Goal: Information Seeking & Learning: Learn about a topic

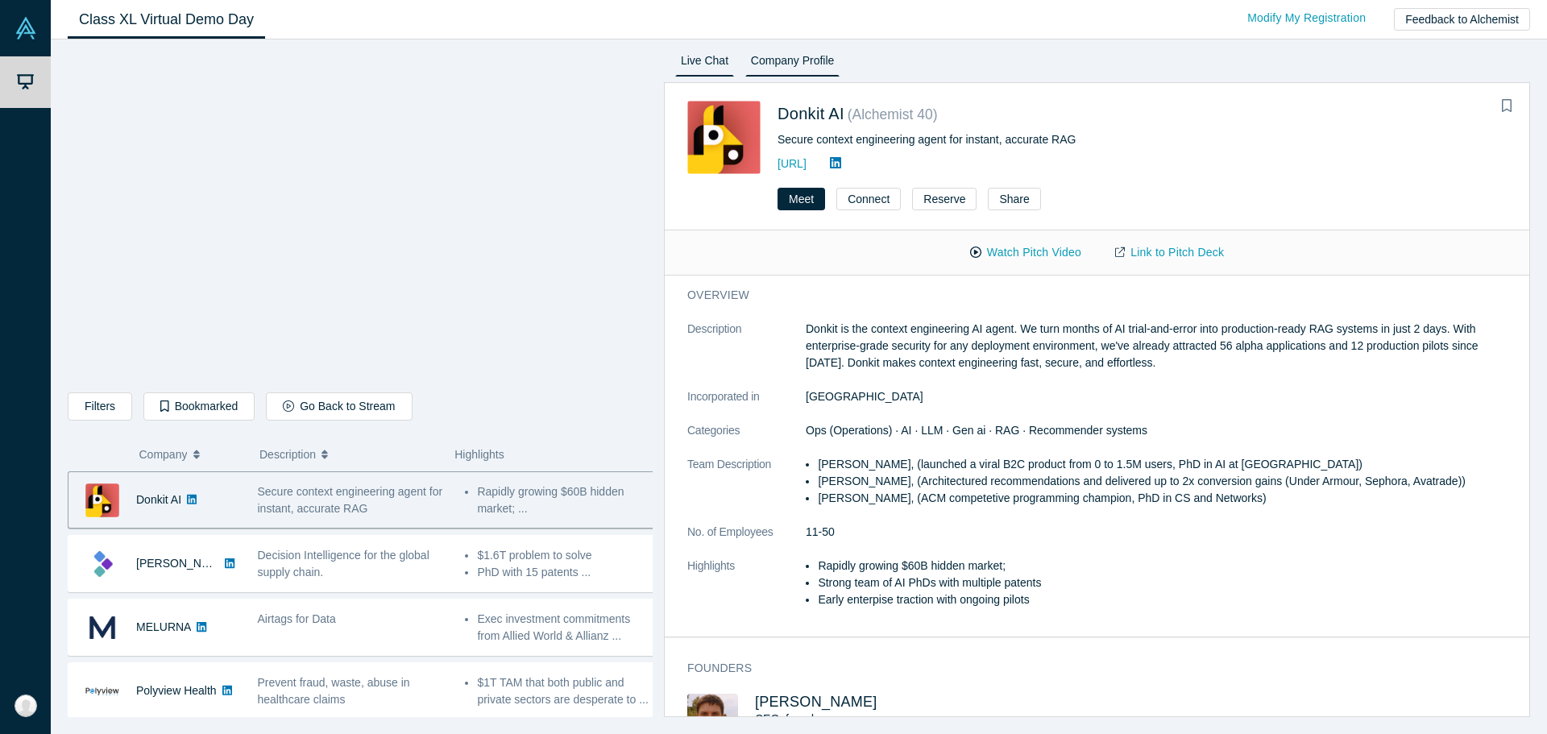
click at [709, 64] on link "Live Chat" at bounding box center [704, 64] width 59 height 26
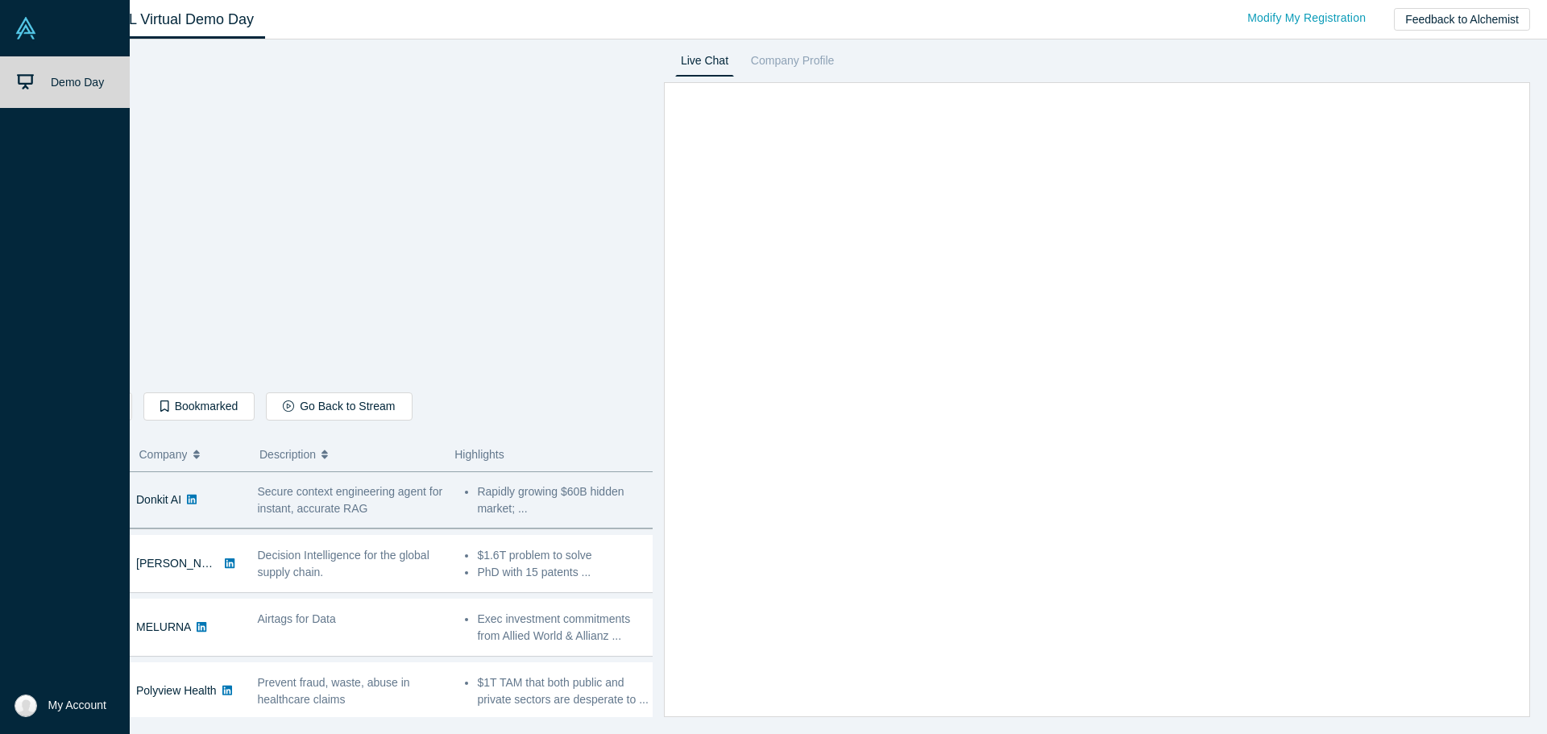
click at [29, 89] on icon at bounding box center [25, 81] width 17 height 17
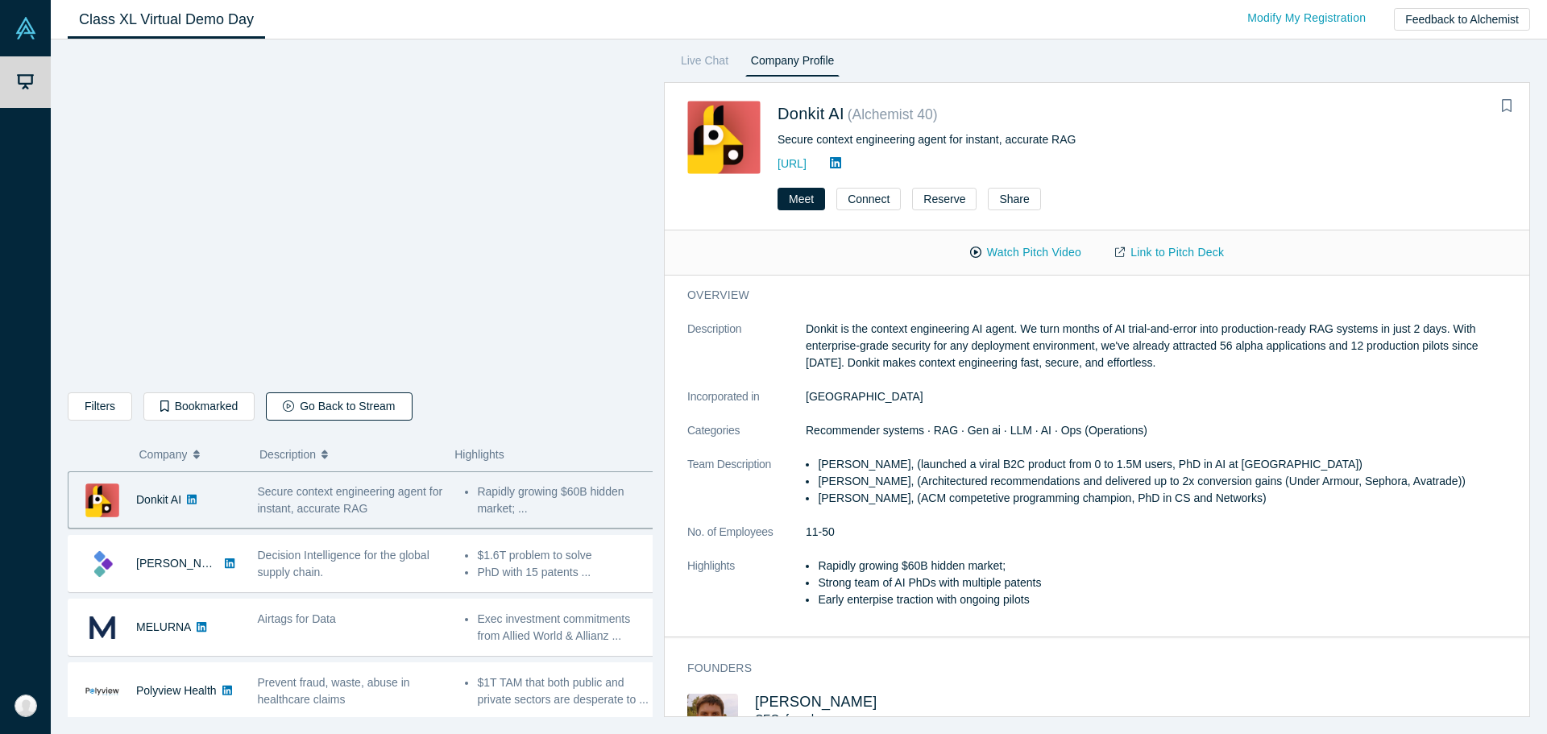
click at [283, 409] on icon "button" at bounding box center [288, 405] width 11 height 11
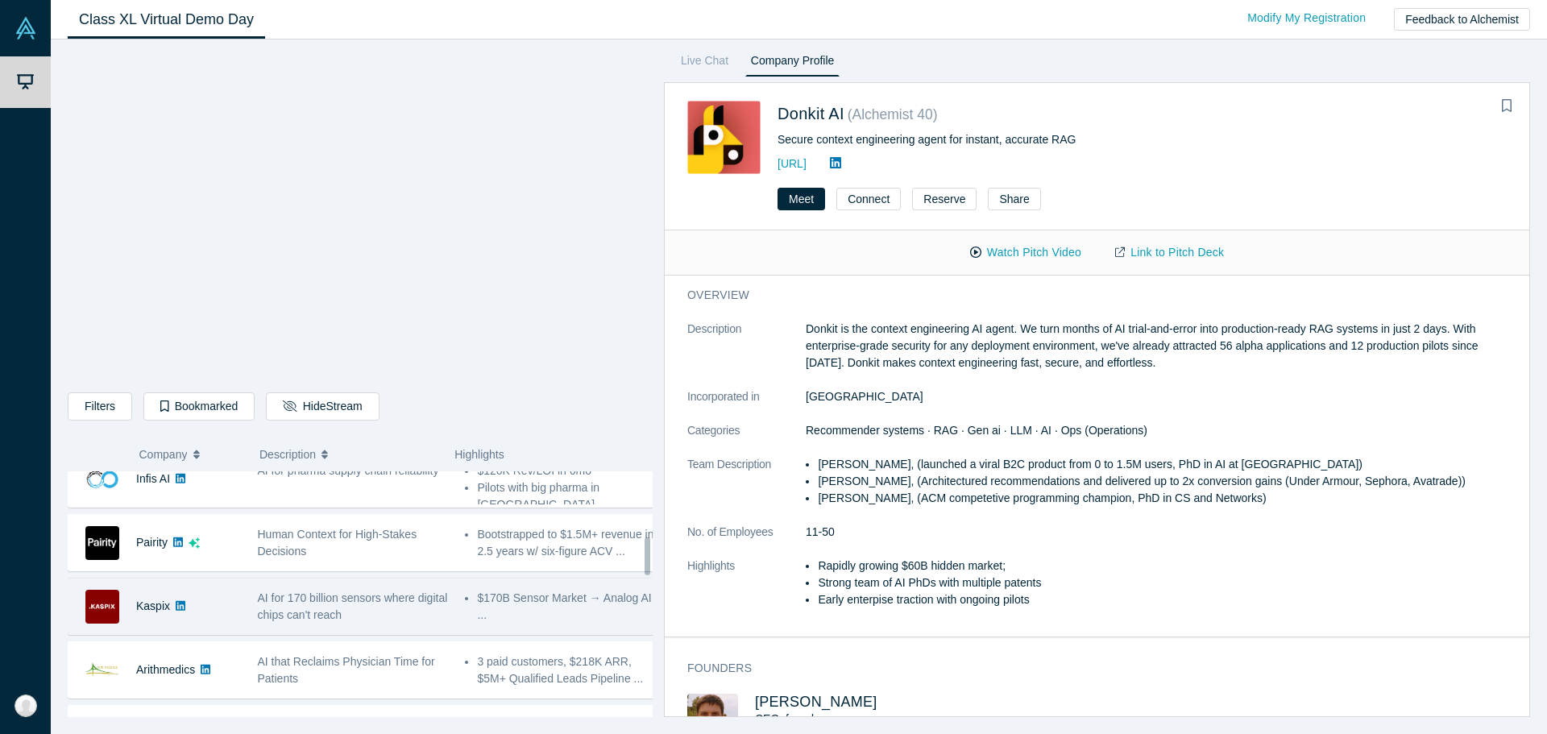
scroll to position [483, 0]
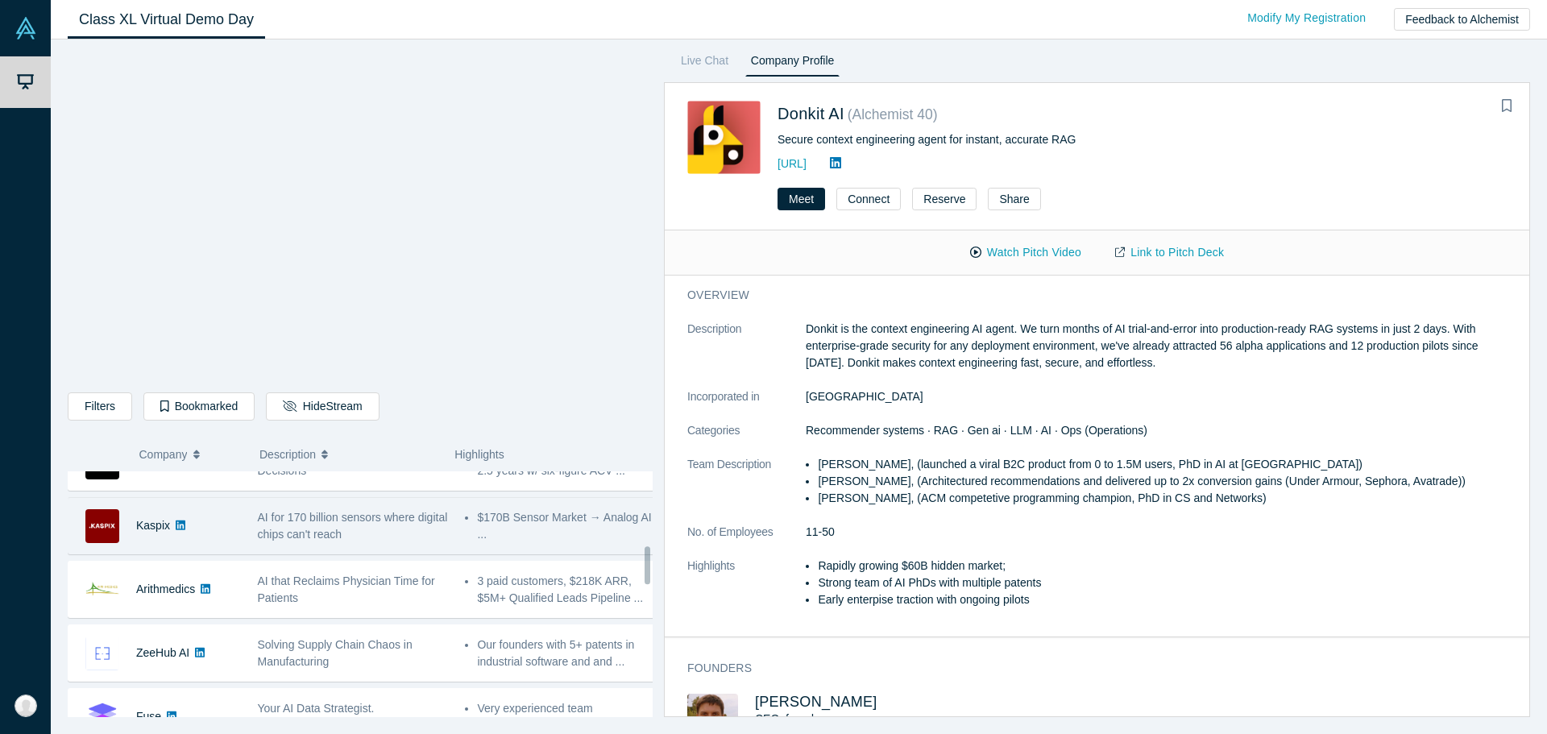
click at [272, 543] on div "AI for 170 billion sensors where digital chips can't reach" at bounding box center [353, 525] width 208 height 51
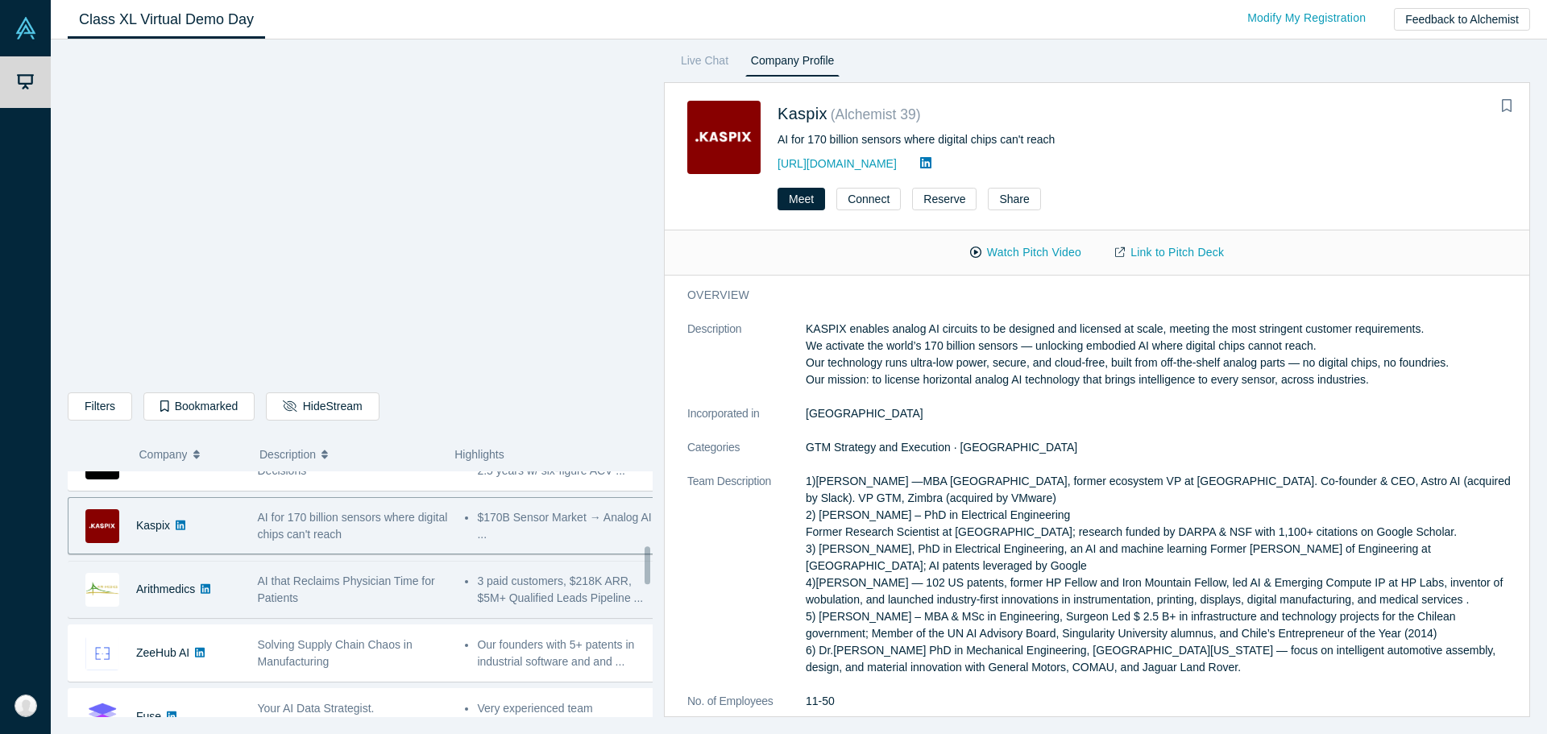
click at [284, 612] on div "AI that Reclaims Physician Time for Patients" at bounding box center [353, 589] width 208 height 51
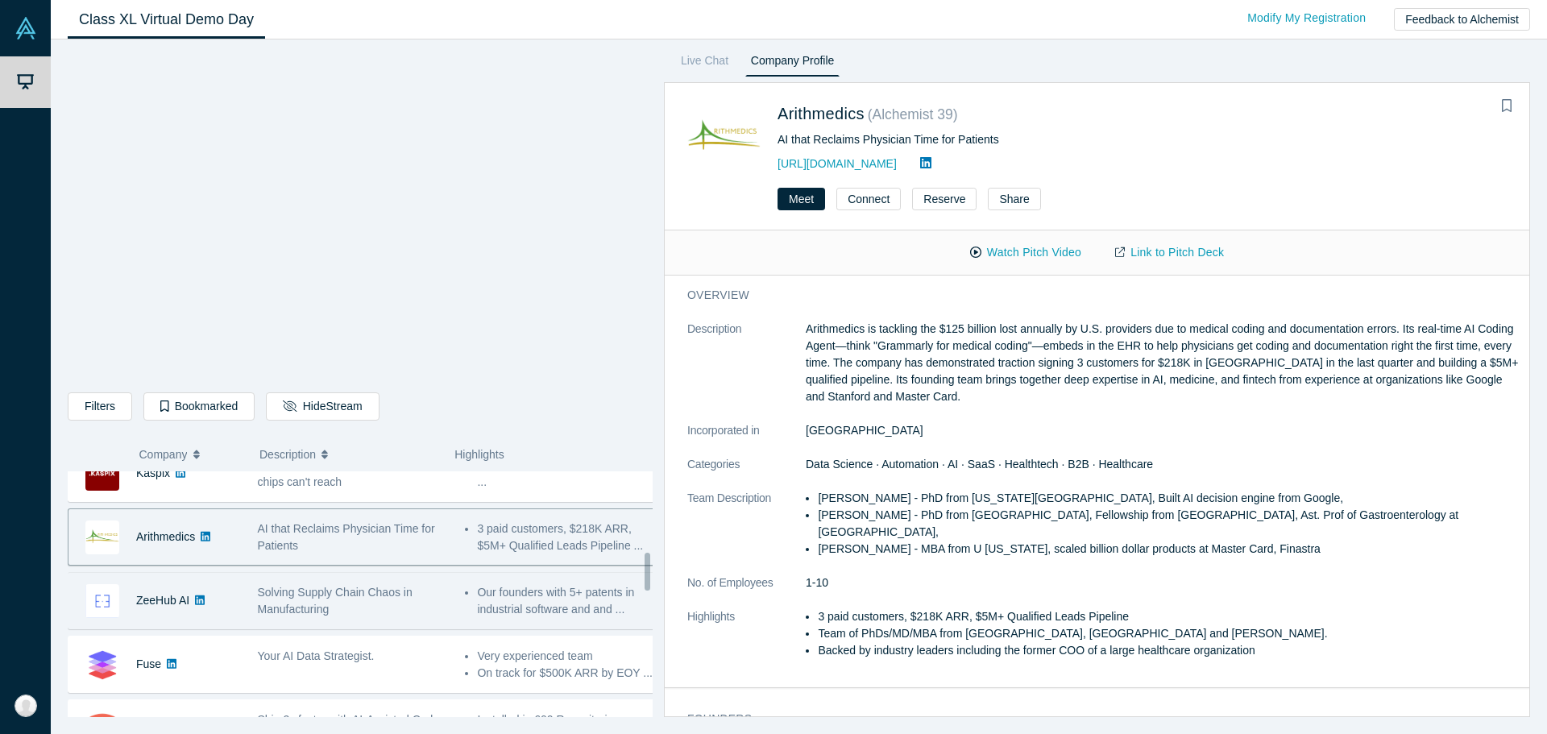
scroll to position [564, 0]
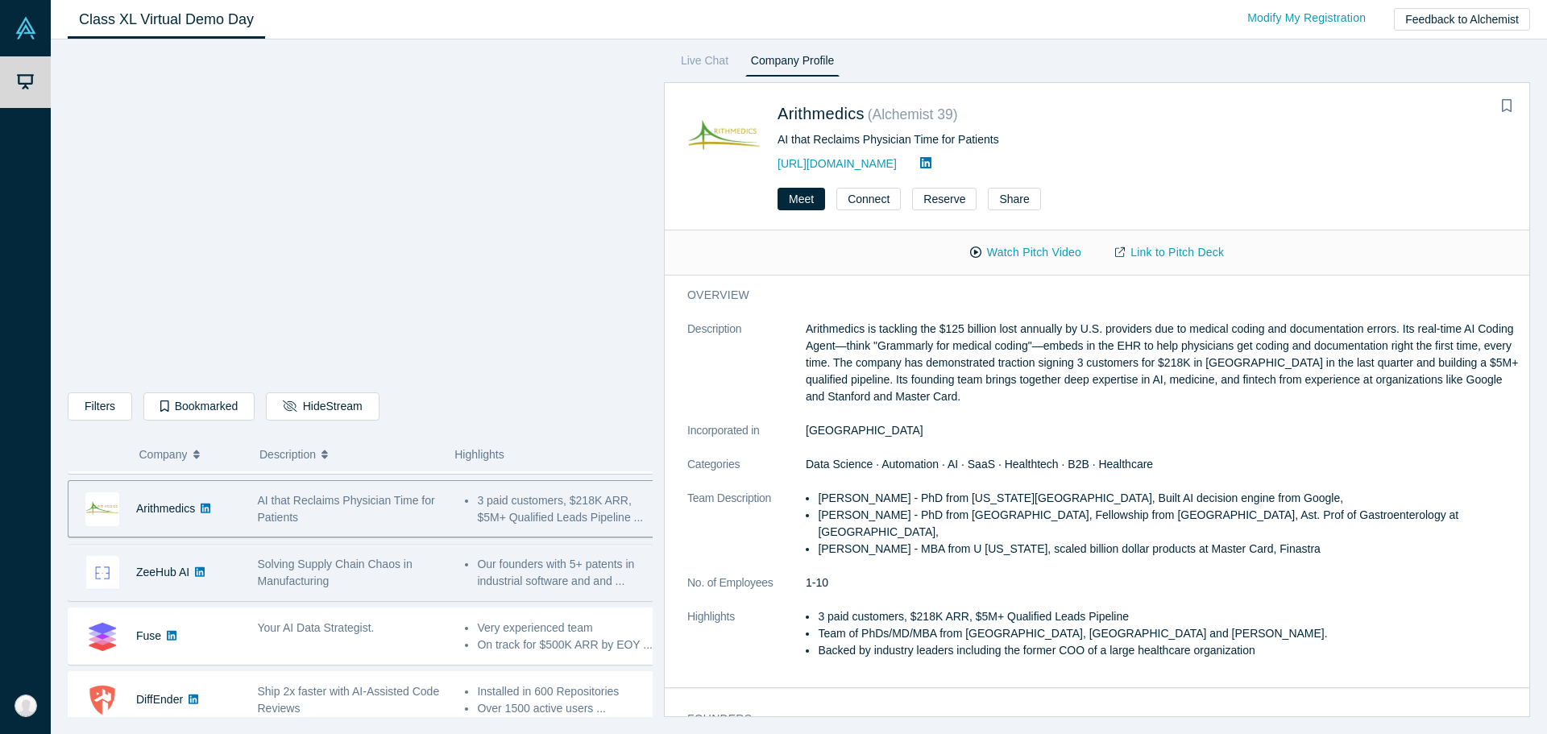
click at [326, 570] on span "Solving Supply Chain Chaos in Manufacturing" at bounding box center [335, 573] width 155 height 30
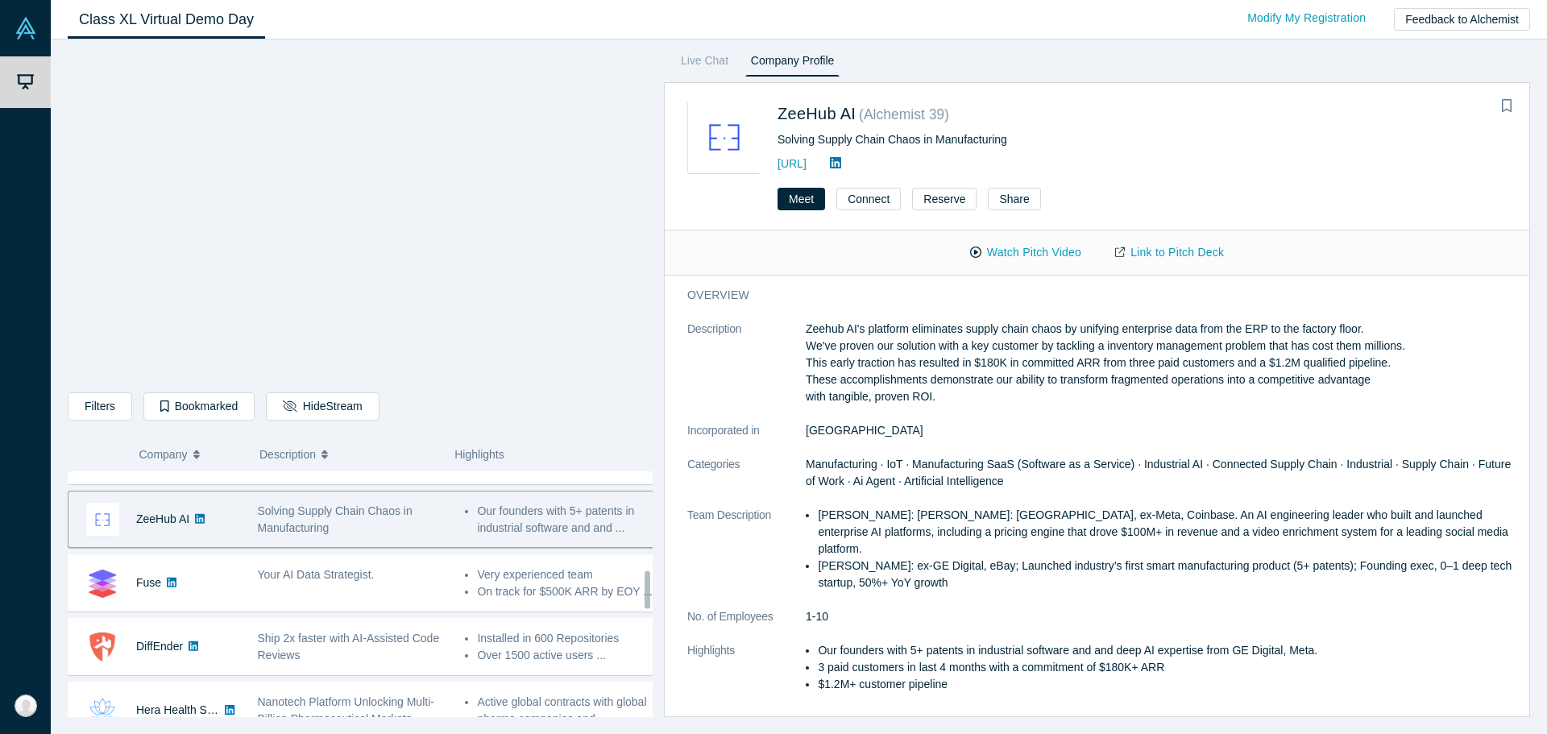
scroll to position [645, 0]
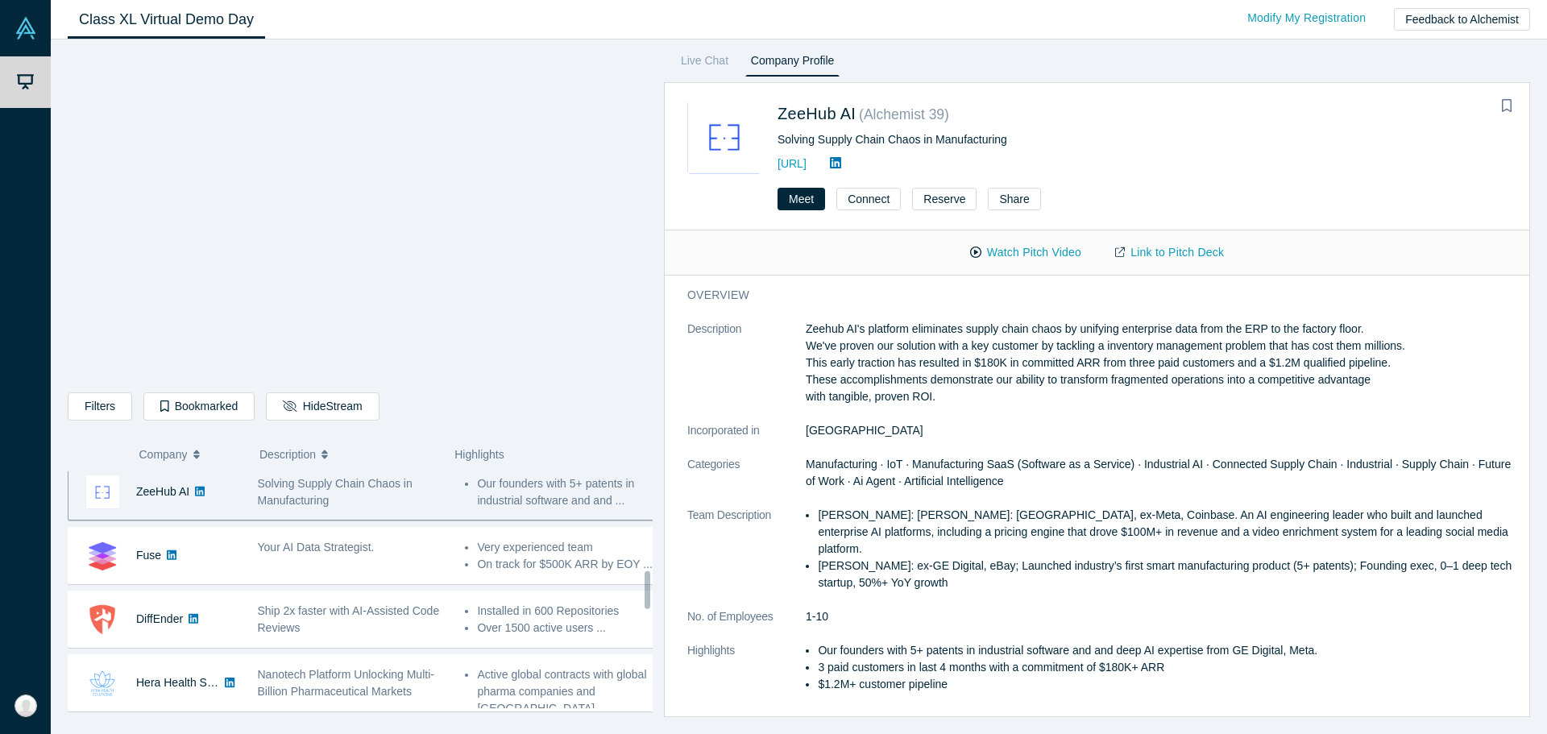
click at [326, 570] on div "Your AI Data Strategist." at bounding box center [353, 555] width 208 height 51
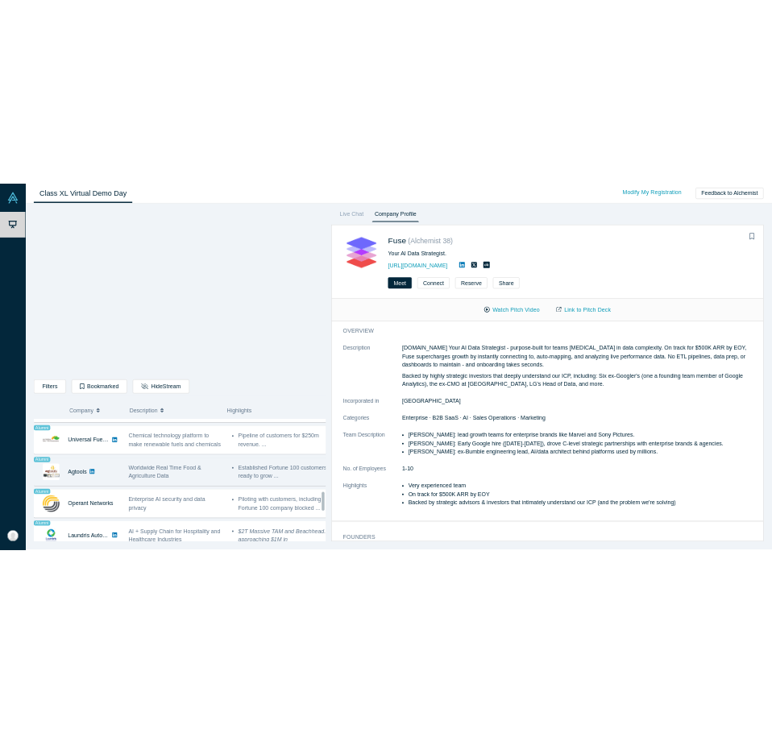
scroll to position [967, 0]
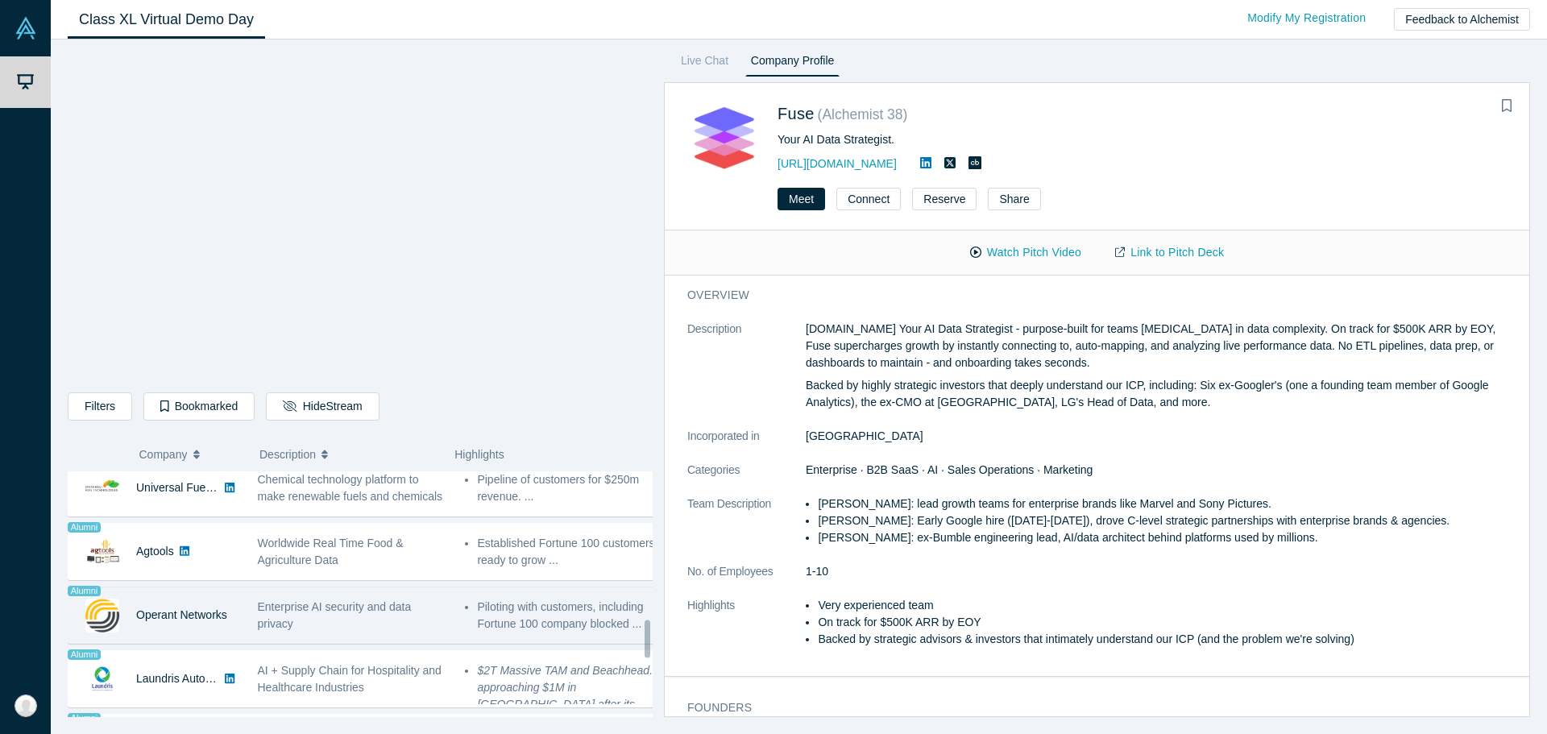
click at [271, 609] on span "Enterprise AI security and data privacy" at bounding box center [335, 615] width 154 height 30
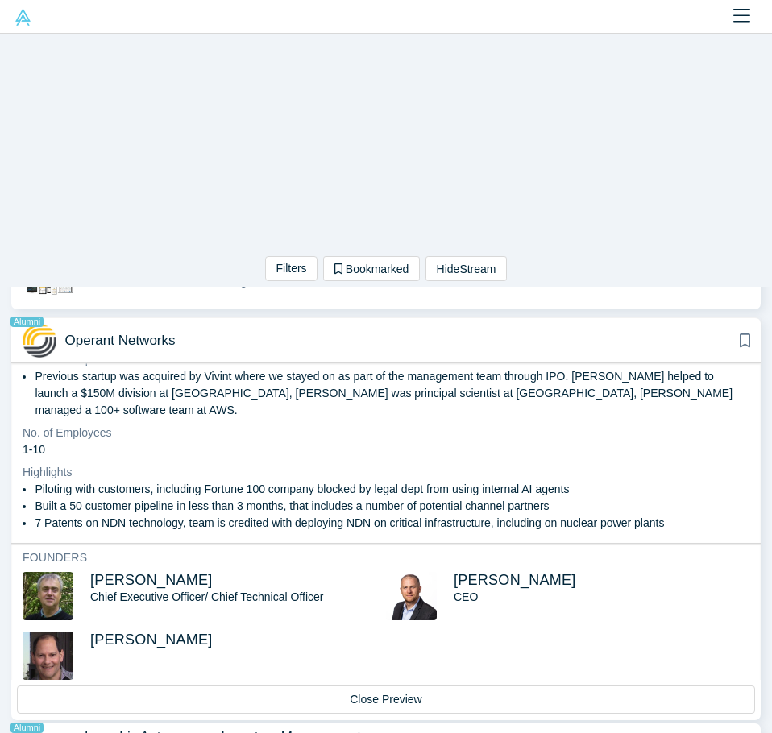
scroll to position [1370, 0]
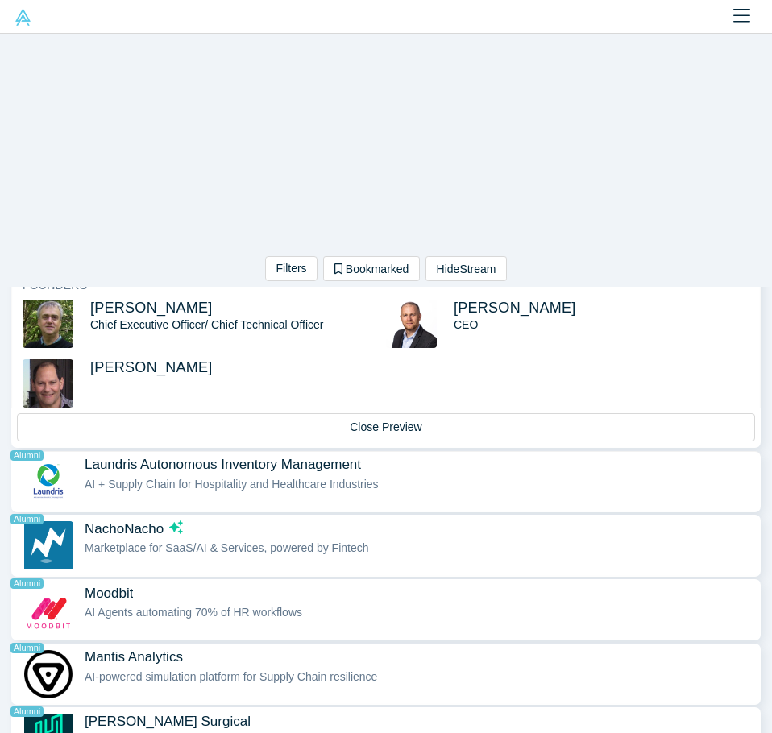
click at [222, 496] on div "Laundris Autonomous Inventory Management Alumni AI + Supply Chain for Hospitali…" at bounding box center [419, 481] width 668 height 51
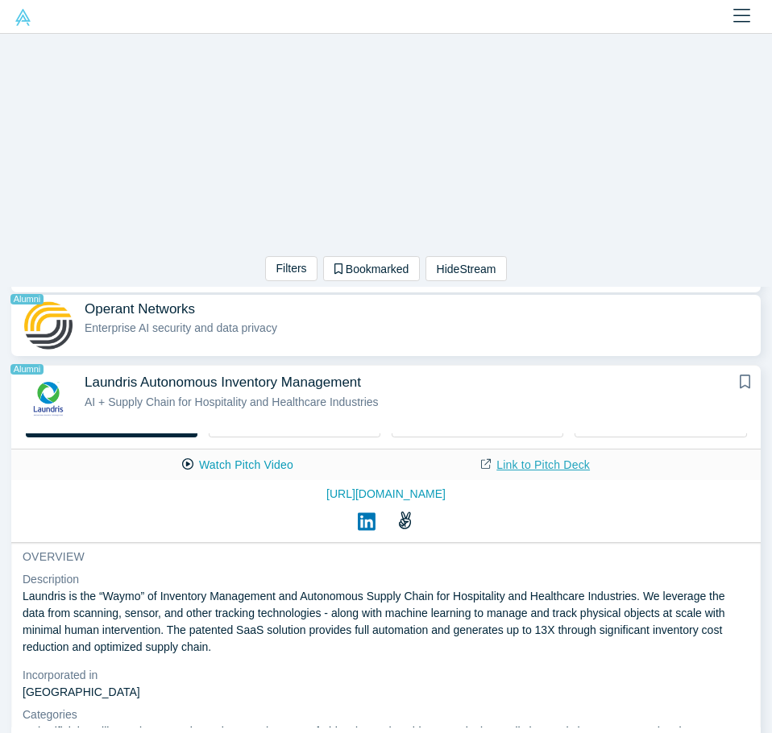
scroll to position [0, 0]
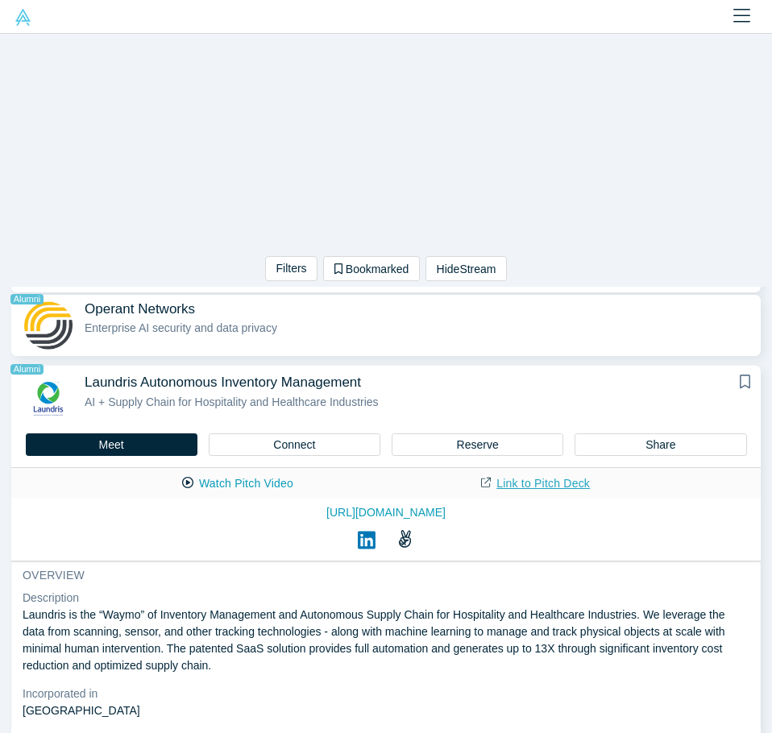
click at [507, 476] on link "Link to Pitch Deck" at bounding box center [535, 484] width 143 height 28
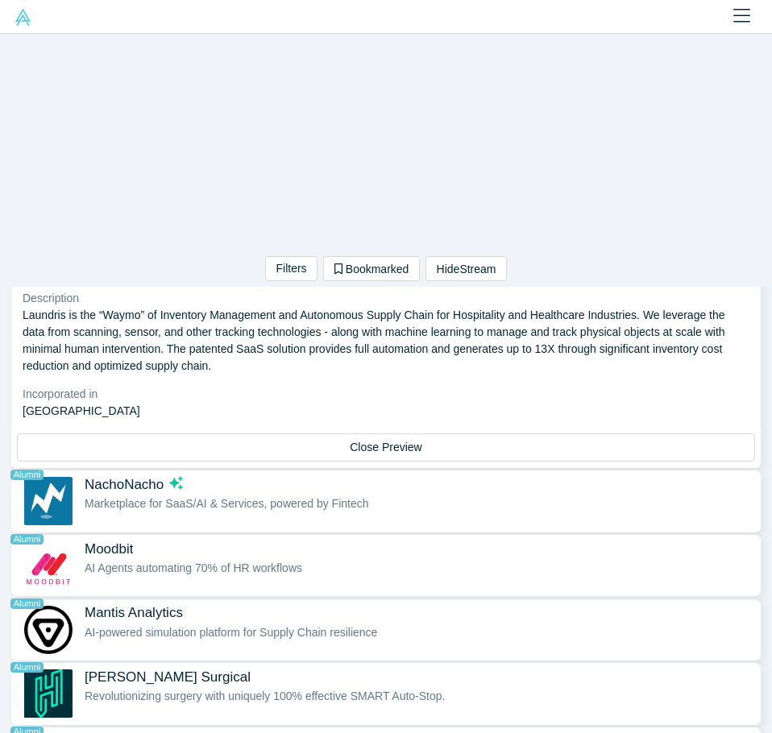
scroll to position [1554, 0]
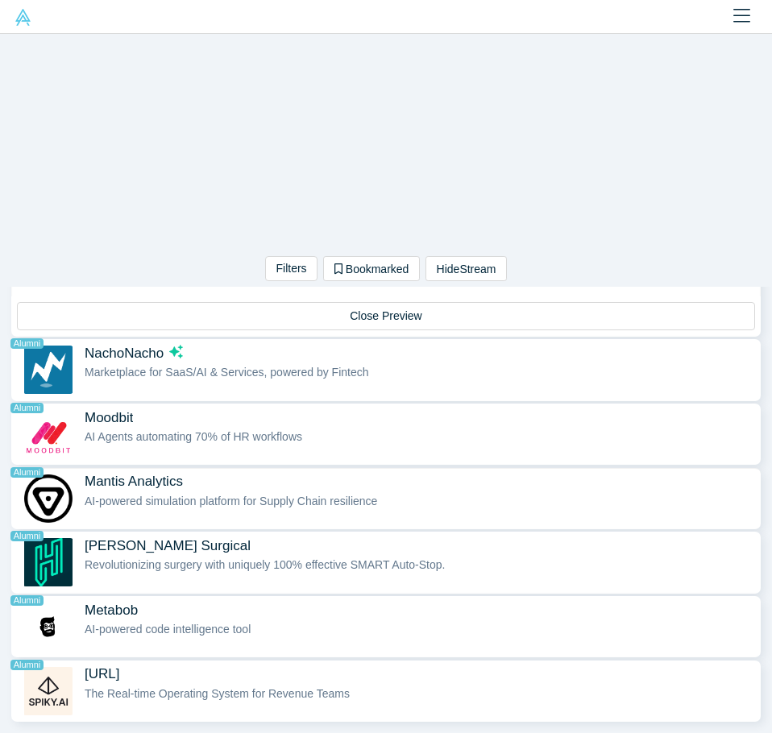
click at [214, 477] on span "Mantis Analytics Alumni" at bounding box center [419, 481] width 668 height 17
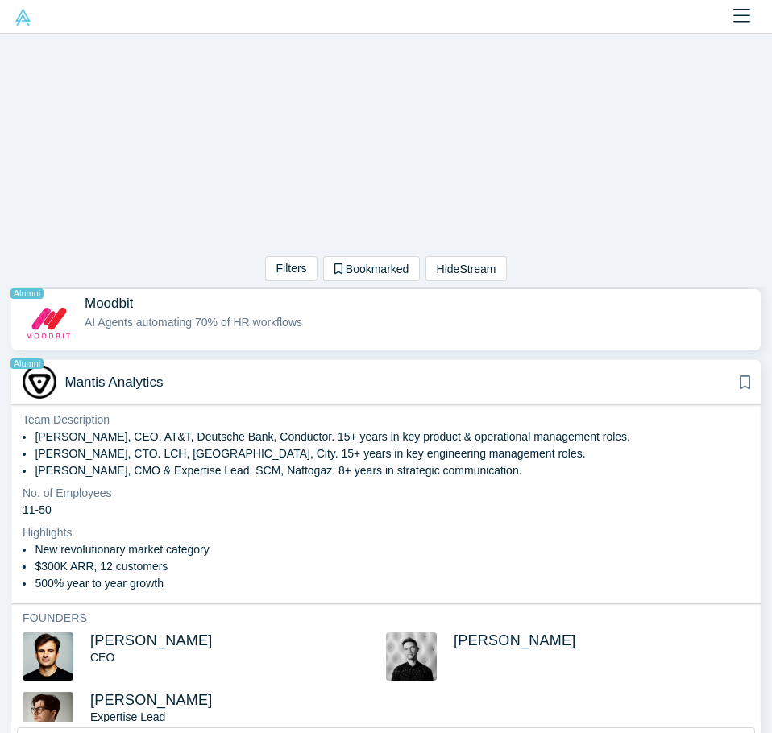
scroll to position [403, 0]
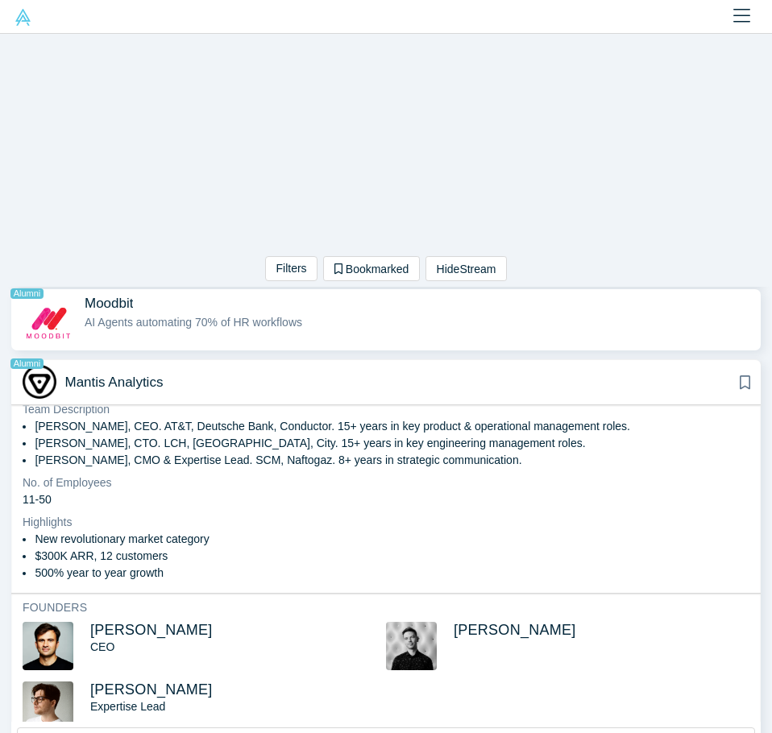
click at [164, 574] on li "500% year to year growth" at bounding box center [392, 573] width 715 height 17
click at [148, 565] on li "500% year to year growth" at bounding box center [392, 573] width 715 height 17
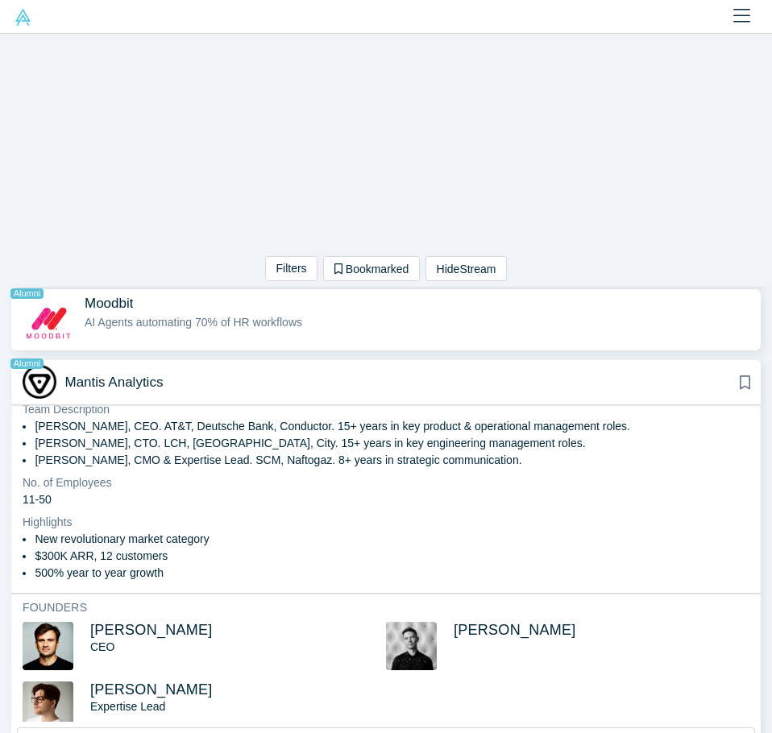
click at [244, 533] on li "New revolutionary market category" at bounding box center [392, 539] width 715 height 17
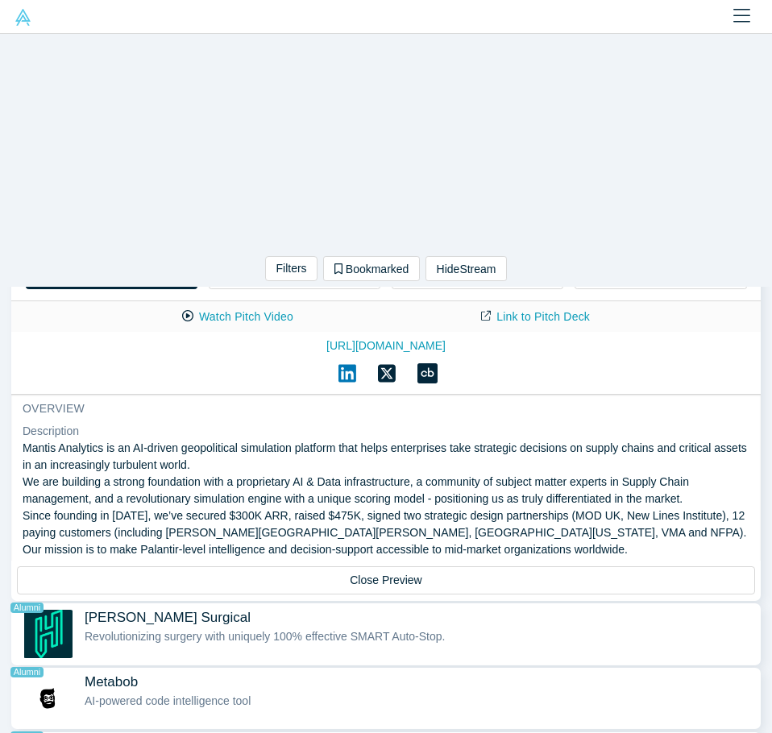
scroll to position [1313, 0]
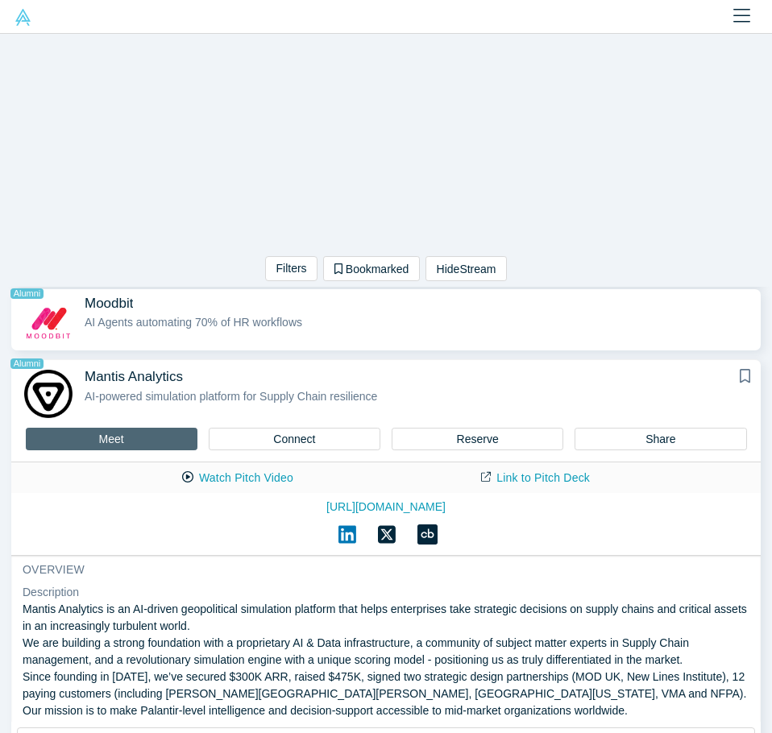
click at [132, 431] on button "Meet" at bounding box center [112, 439] width 172 height 23
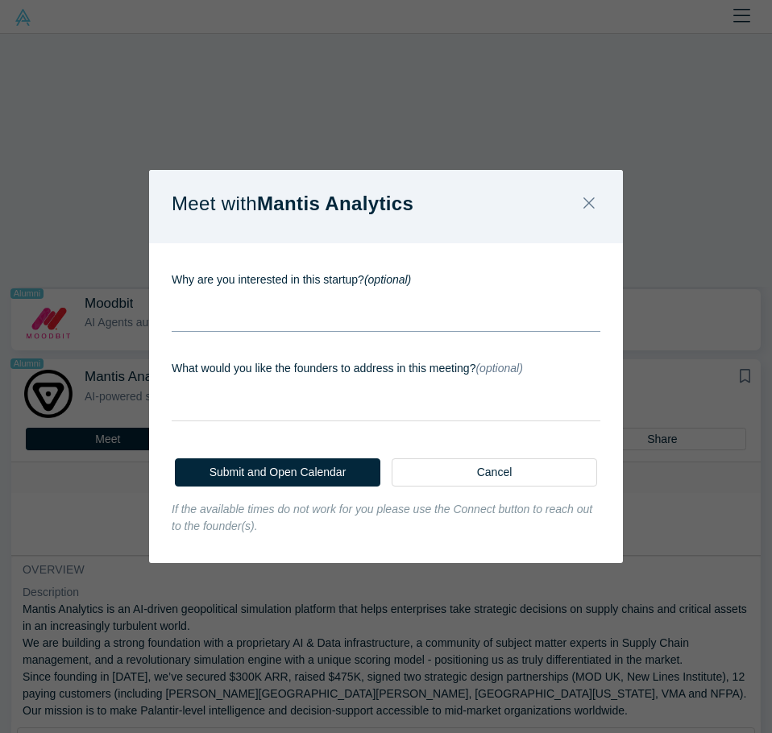
click at [293, 321] on div "rdw-wrapper" at bounding box center [386, 316] width 429 height 32
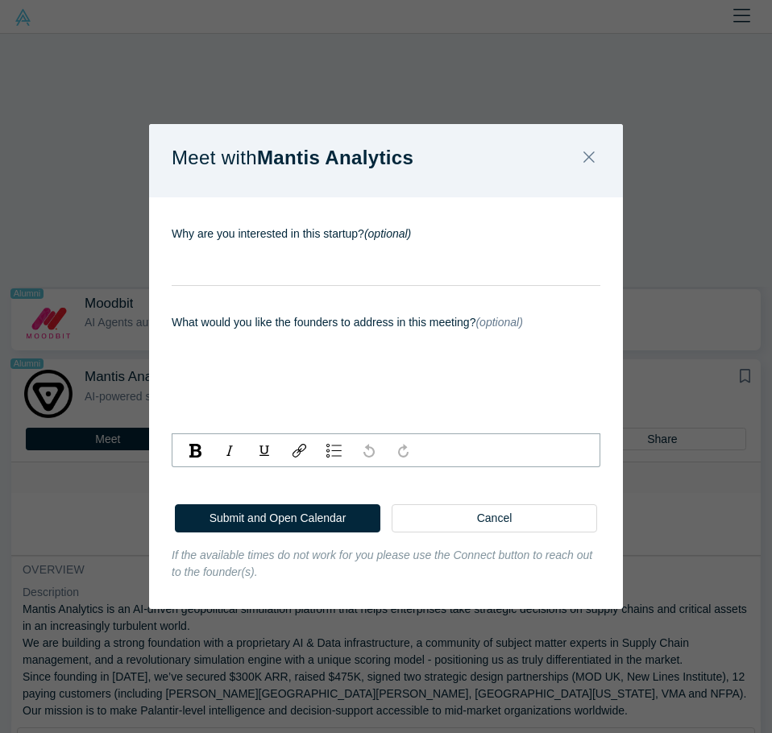
click at [272, 434] on div "rdw-wrapper" at bounding box center [386, 388] width 429 height 91
click at [463, 529] on div "Submit and Open Calendar Cancel" at bounding box center [386, 515] width 474 height 63
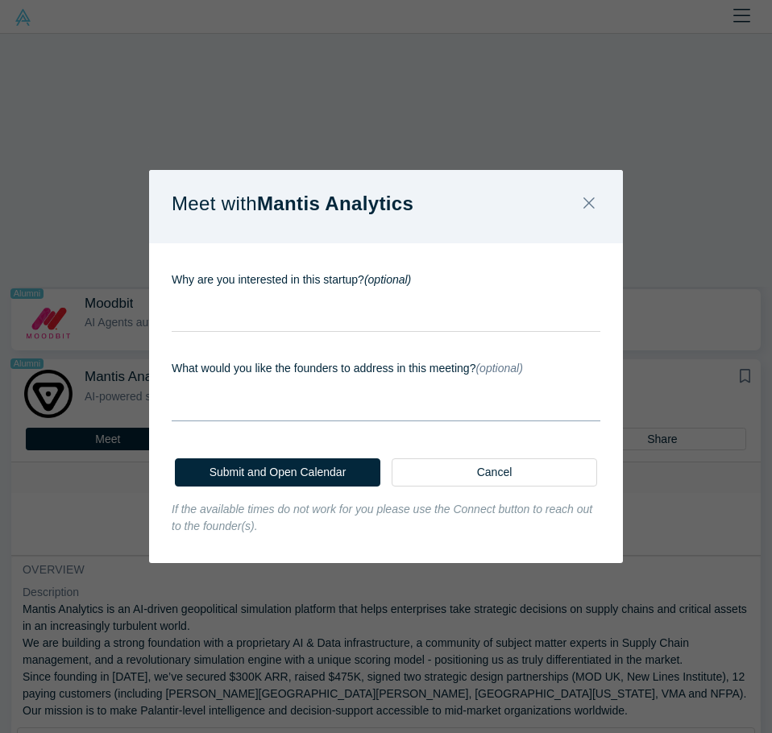
click at [491, 469] on button "Cancel" at bounding box center [494, 472] width 205 height 28
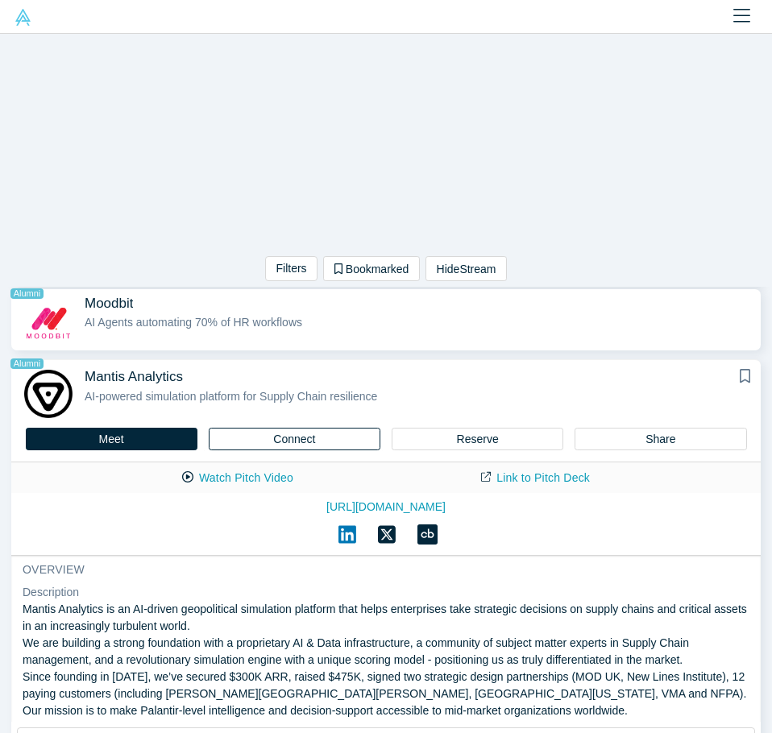
click at [321, 437] on button "Connect" at bounding box center [295, 439] width 172 height 23
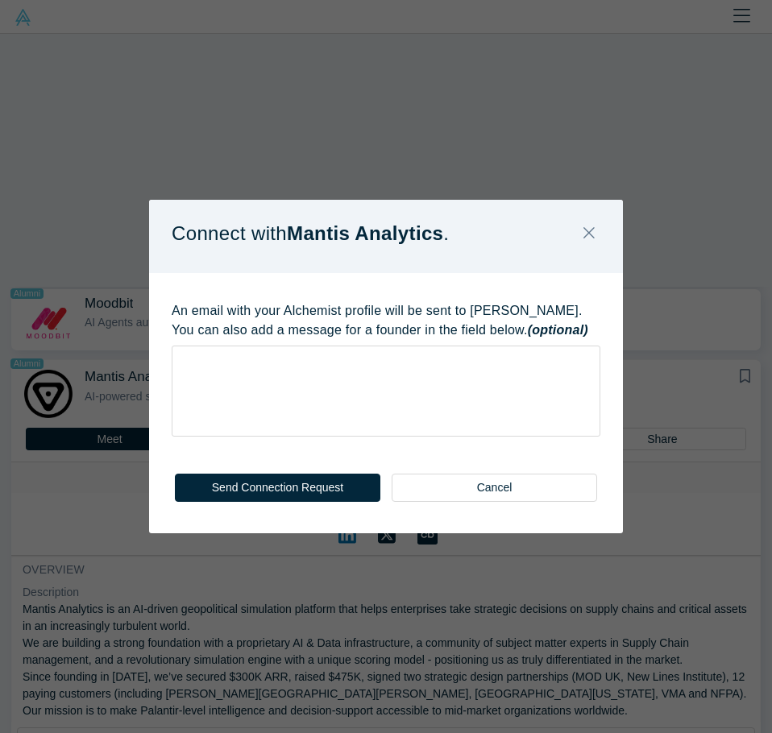
click at [321, 437] on div "rdw-wrapper" at bounding box center [386, 391] width 429 height 91
click at [593, 205] on div "Connect with Mantis Analytics . An email with your Alchemist profile will be se…" at bounding box center [386, 367] width 474 height 334
click at [591, 224] on icon "Close" at bounding box center [588, 233] width 11 height 18
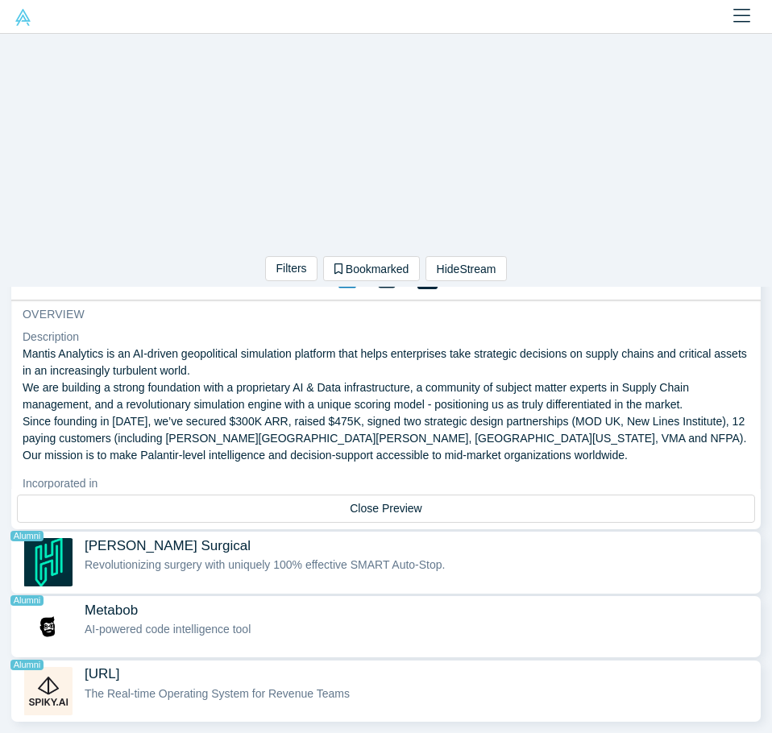
scroll to position [81, 0]
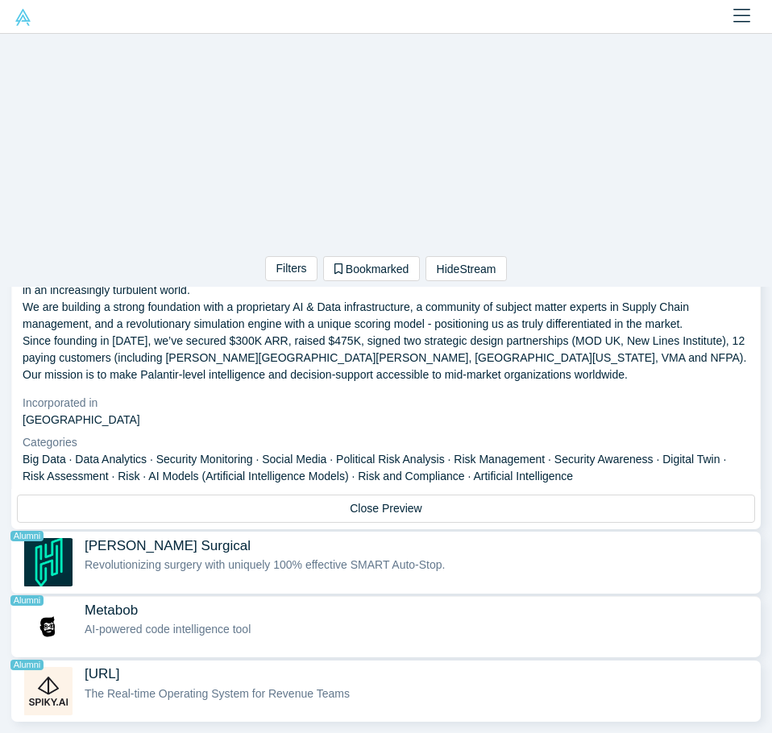
click at [189, 634] on div "Metabob Alumni AI-powered code intelligence tool" at bounding box center [419, 627] width 668 height 51
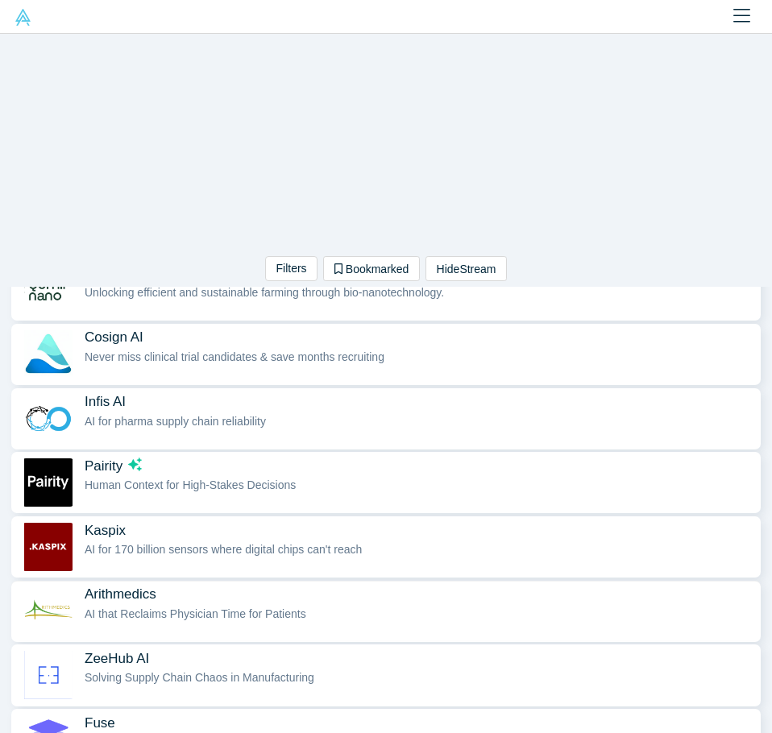
scroll to position [23, 0]
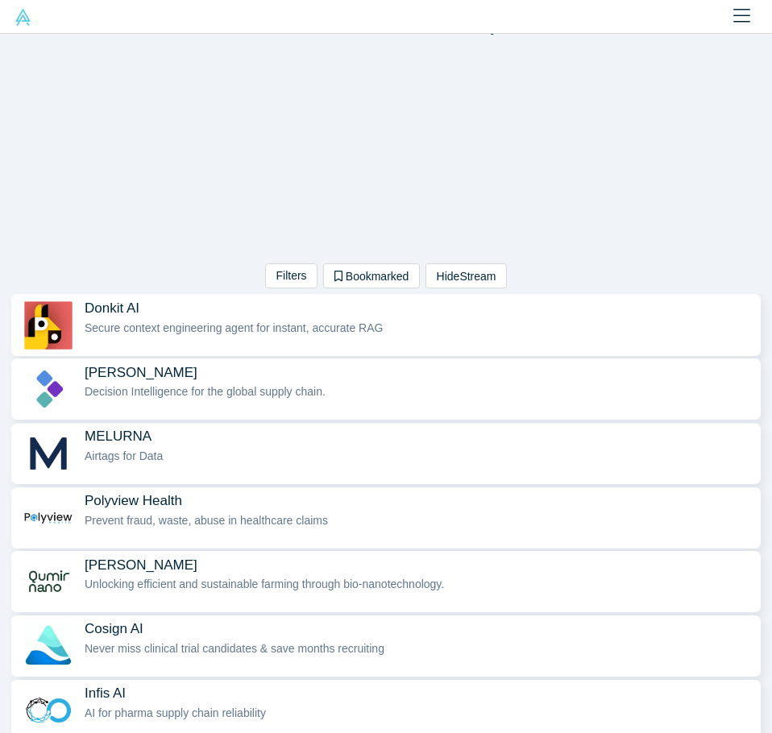
click at [353, 428] on span "MELURNA" at bounding box center [419, 436] width 668 height 17
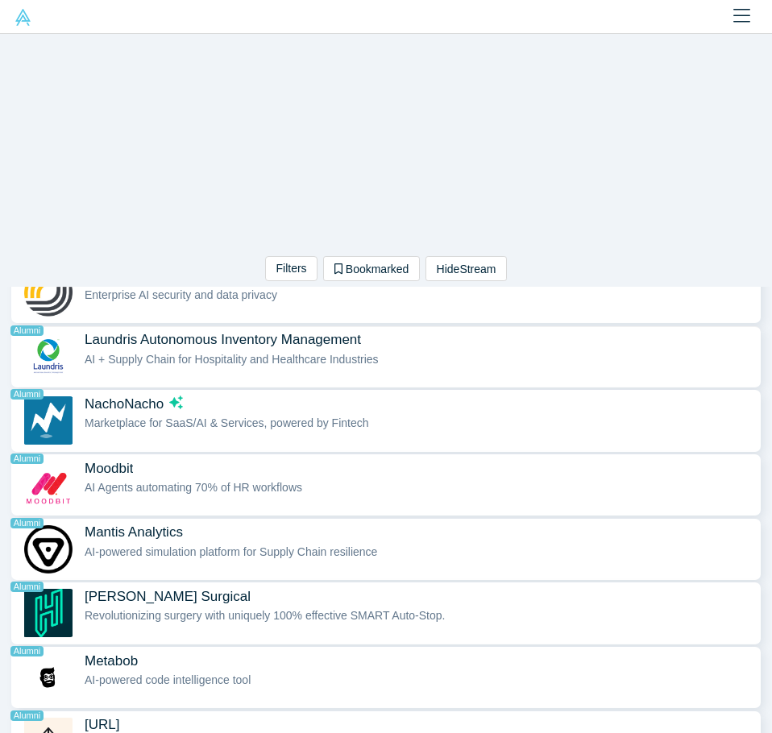
scroll to position [1554, 0]
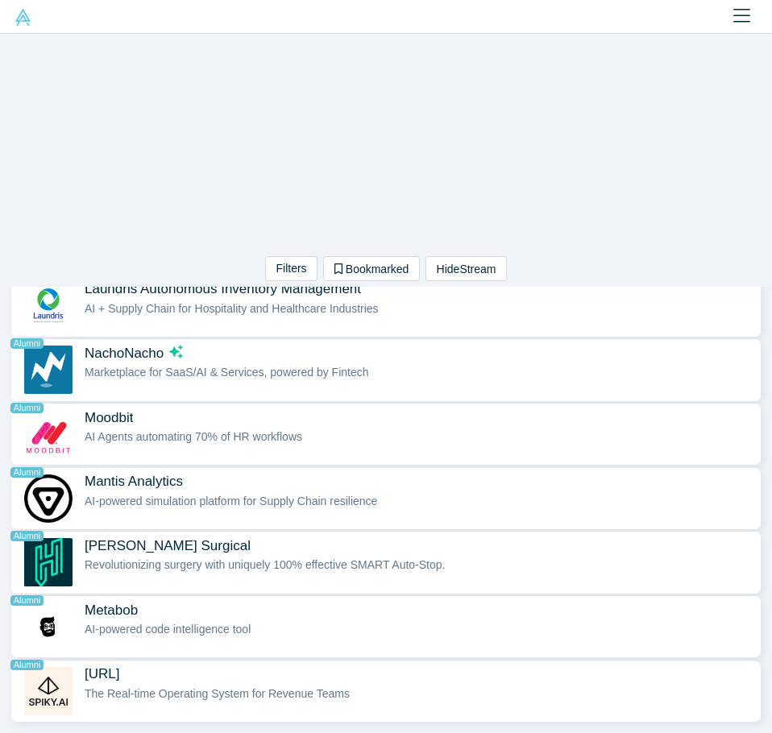
click at [350, 666] on span "[URL] Alumni" at bounding box center [419, 674] width 668 height 17
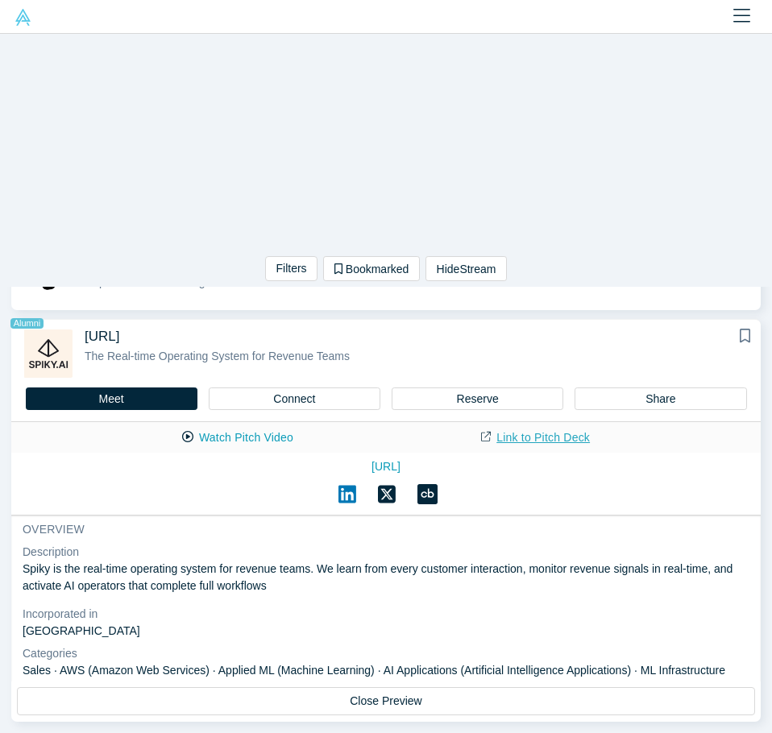
click at [495, 424] on link "Link to Pitch Deck" at bounding box center [535, 438] width 143 height 28
click at [346, 458] on link "[URL]" at bounding box center [386, 466] width 727 height 17
